Goal: Information Seeking & Learning: Find specific fact

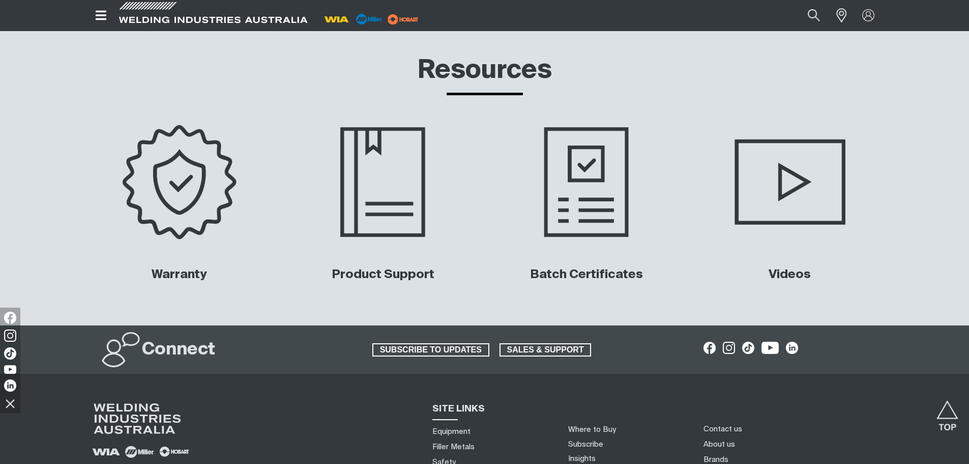
scroll to position [4837, 0]
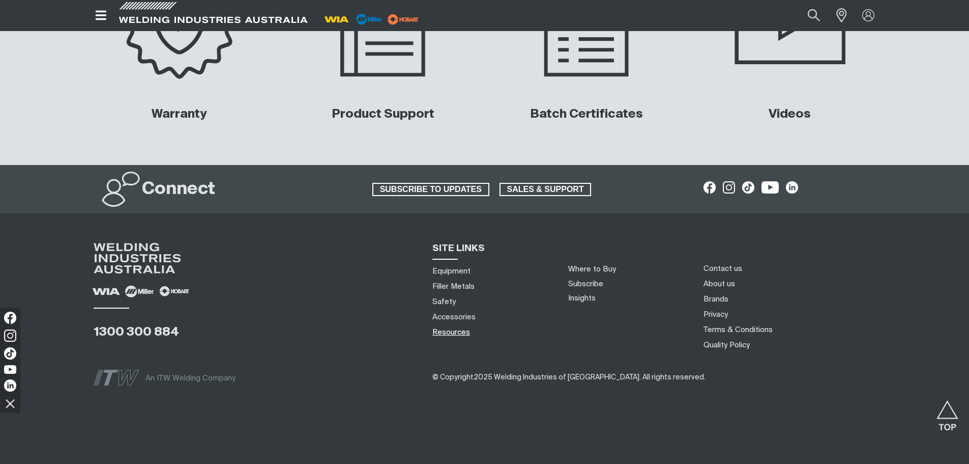
click at [444, 329] on link "Resources" at bounding box center [451, 332] width 38 height 11
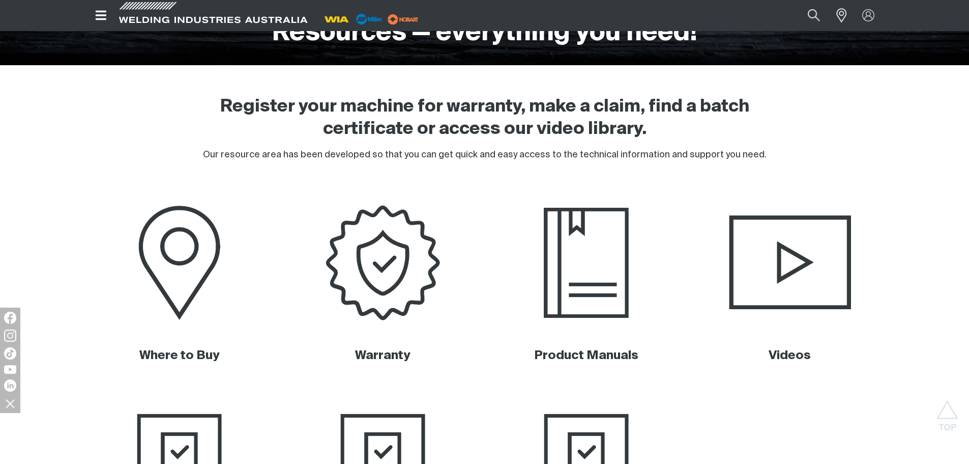
scroll to position [305, 0]
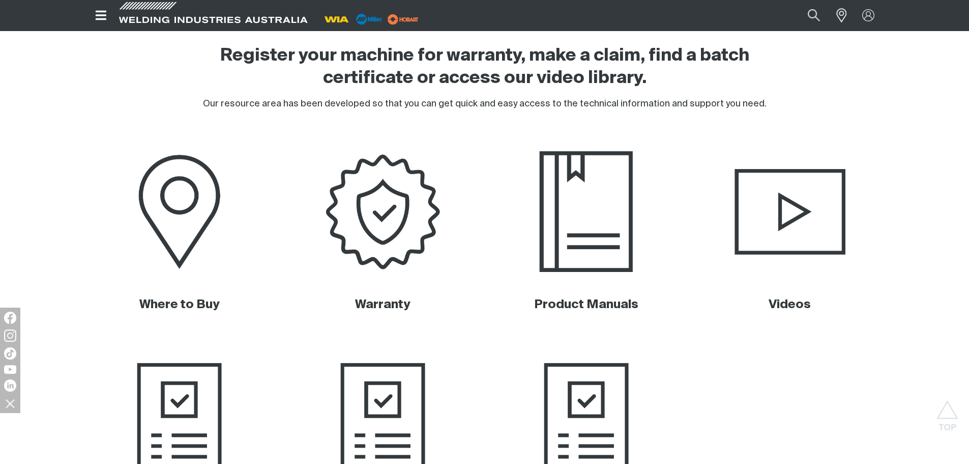
click at [586, 217] on img at bounding box center [586, 211] width 206 height 137
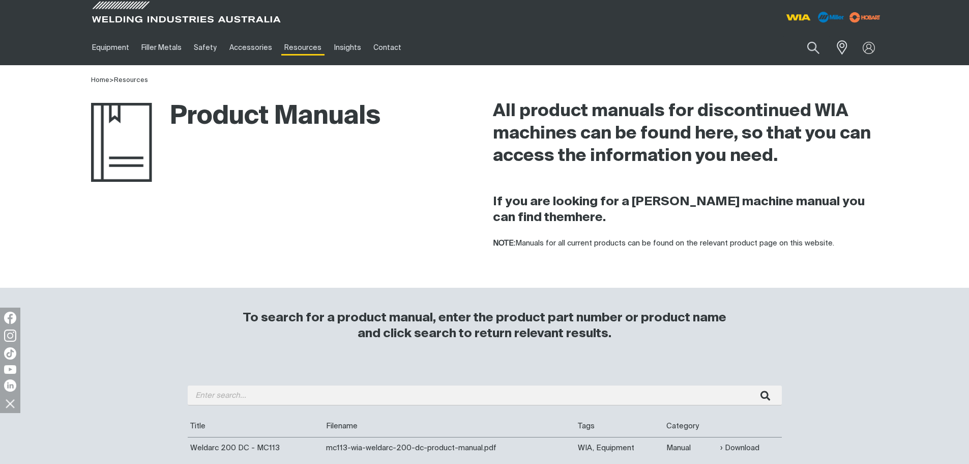
scroll to position [204, 0]
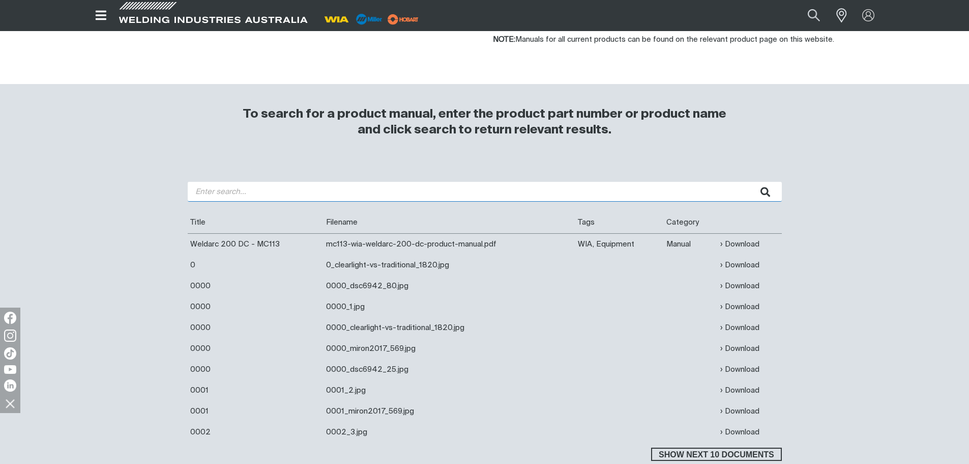
click at [241, 195] on input "search" at bounding box center [485, 192] width 594 height 20
click at [750, 182] on button "submit" at bounding box center [766, 192] width 32 height 20
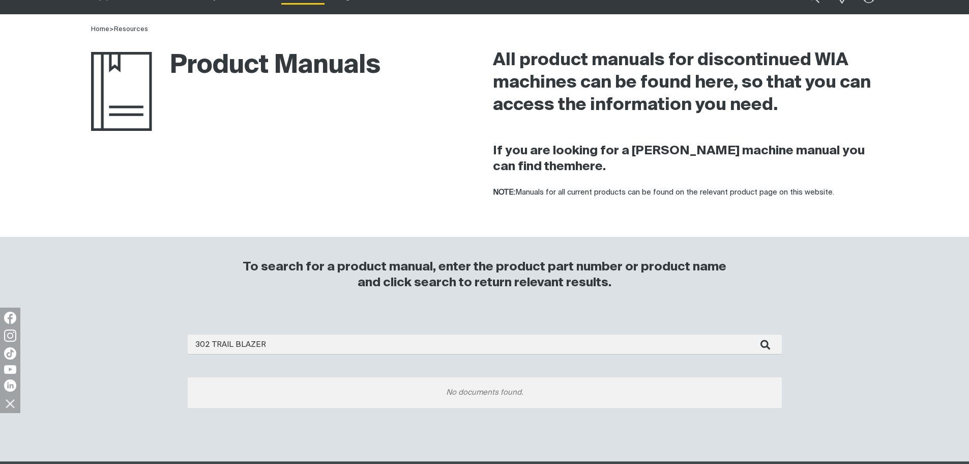
scroll to position [254, 0]
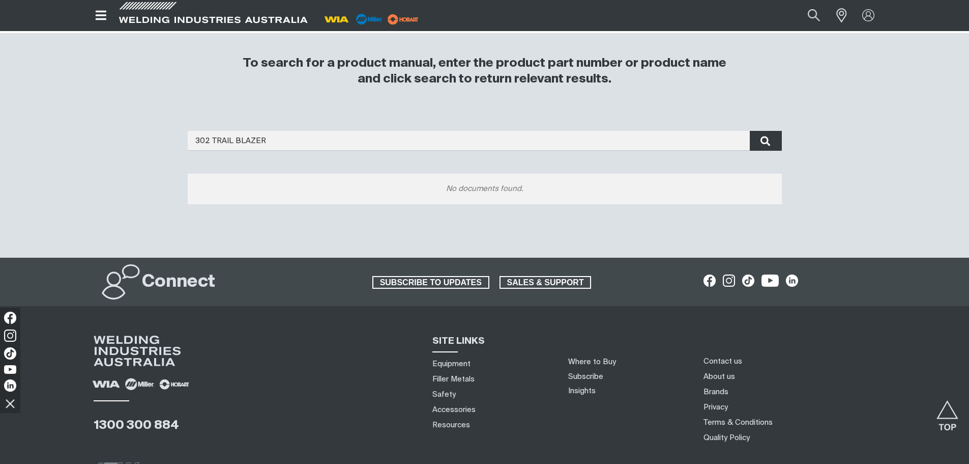
click at [772, 141] on button "submit" at bounding box center [766, 141] width 32 height 20
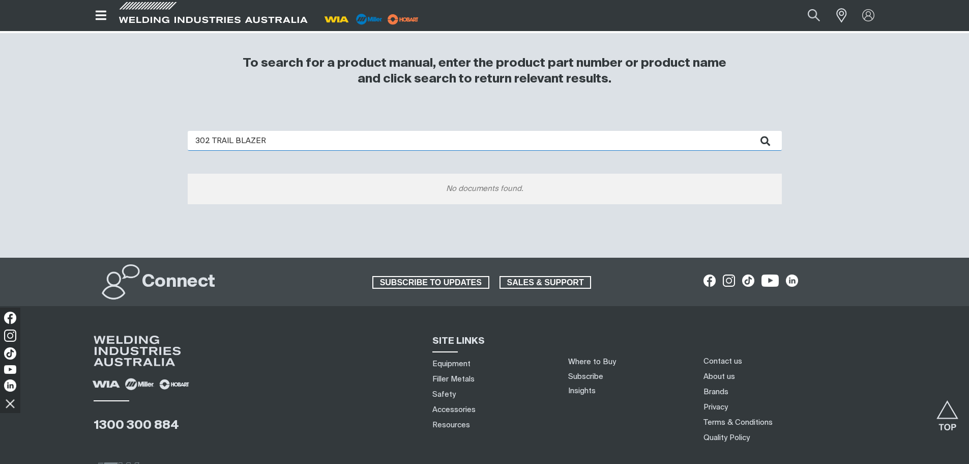
click at [210, 137] on input "302 TRAIL BLAZER" at bounding box center [485, 141] width 594 height 20
click at [264, 141] on input "TRAIL BLAZER" at bounding box center [485, 141] width 594 height 20
type input "TRAIL BLAZER 302"
click at [750, 131] on button "submit" at bounding box center [766, 141] width 32 height 20
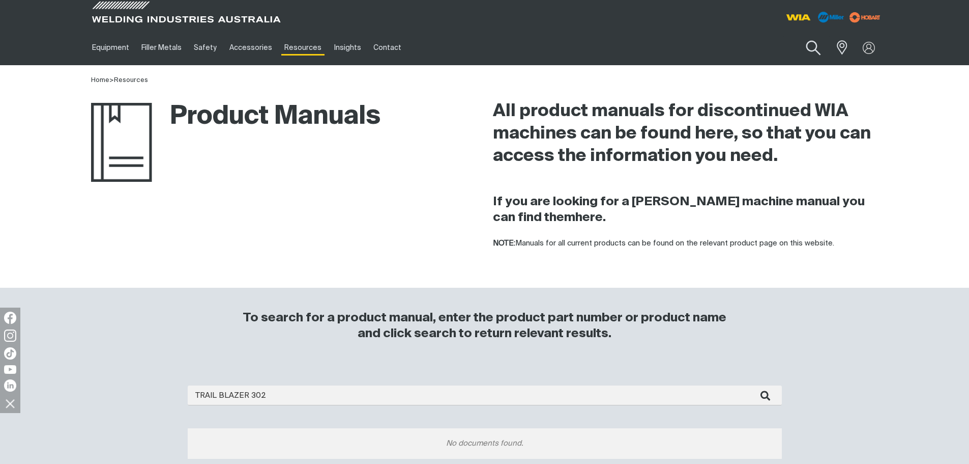
click at [815, 49] on button "Search products" at bounding box center [813, 48] width 41 height 29
click at [744, 45] on input "Search" at bounding box center [751, 47] width 157 height 23
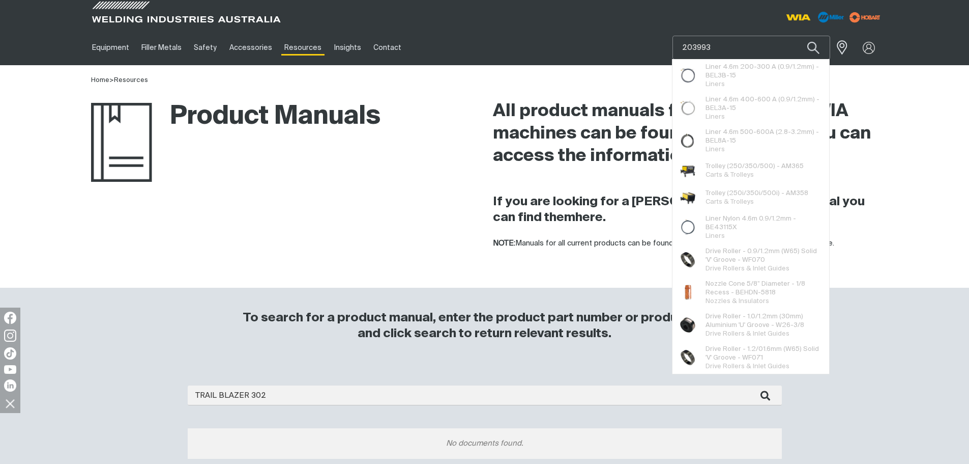
type input "203993"
click at [796, 36] on button "Search products" at bounding box center [813, 48] width 35 height 24
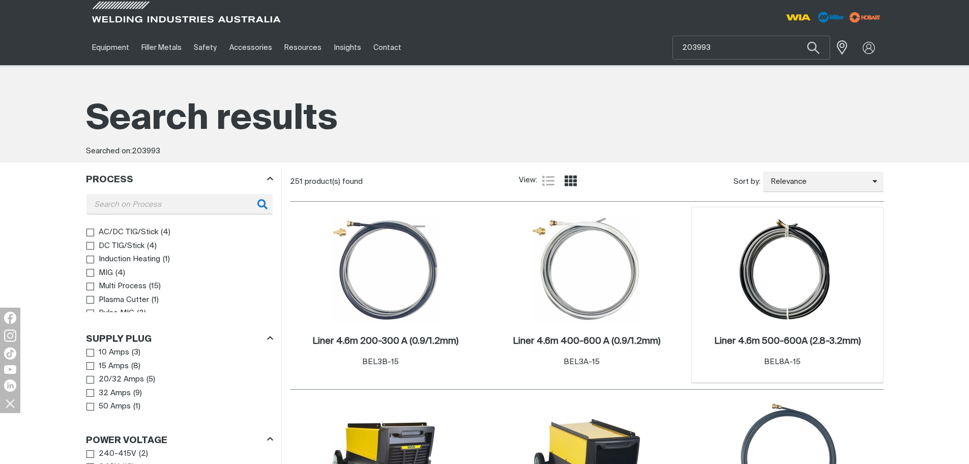
scroll to position [153, 0]
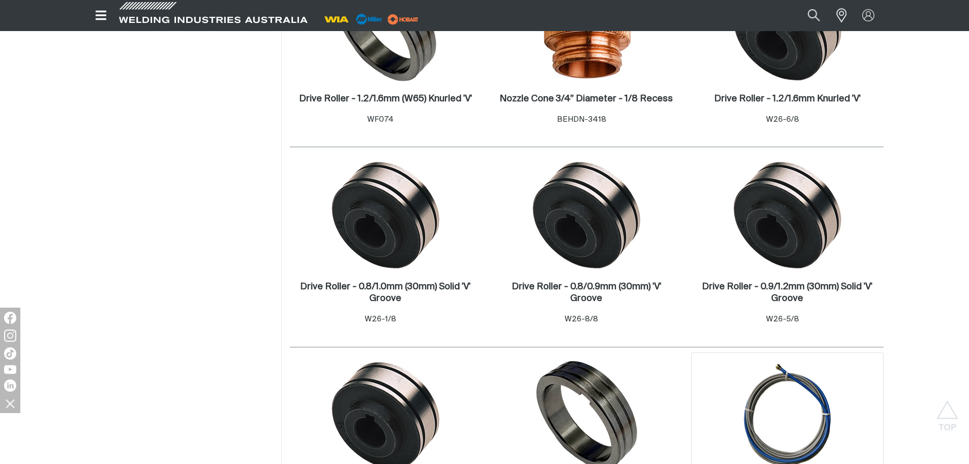
scroll to position [1323, 0]
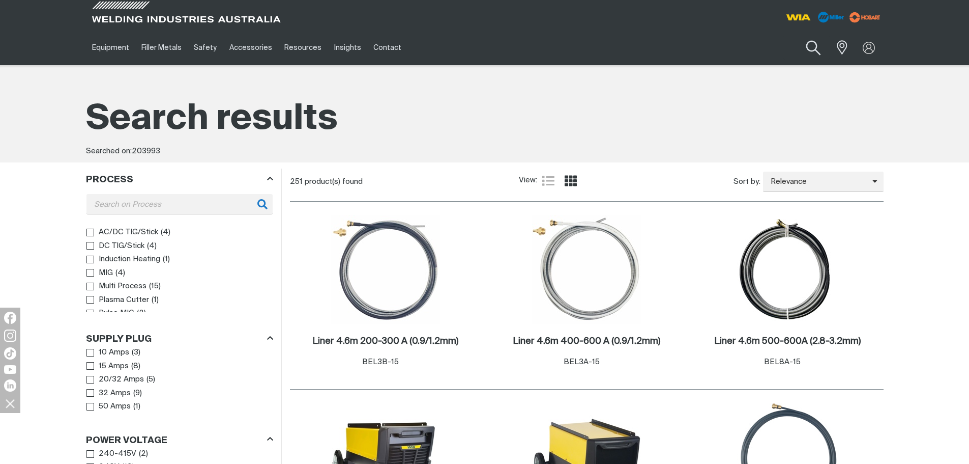
click at [810, 42] on button "Search products" at bounding box center [813, 48] width 41 height 29
click at [730, 46] on input "203993" at bounding box center [751, 47] width 157 height 23
click at [796, 36] on button "Search products" at bounding box center [813, 48] width 35 height 24
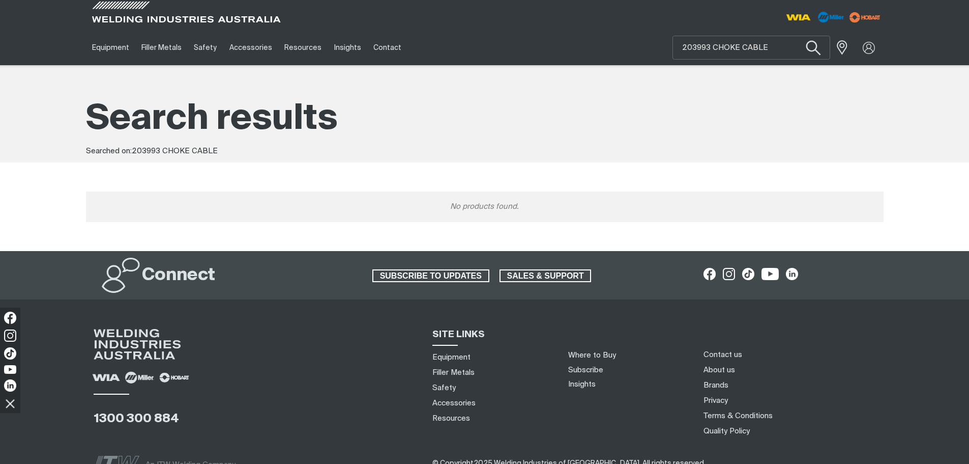
click at [812, 47] on button "Search products" at bounding box center [813, 48] width 41 height 29
click at [710, 50] on input "203993 CHOKE CABLE" at bounding box center [751, 47] width 157 height 23
type input "CHOKE CABLE"
click at [796, 36] on button "Search products" at bounding box center [813, 48] width 35 height 24
click at [808, 43] on button "Search products" at bounding box center [813, 48] width 41 height 29
